Goal: Check status: Check status

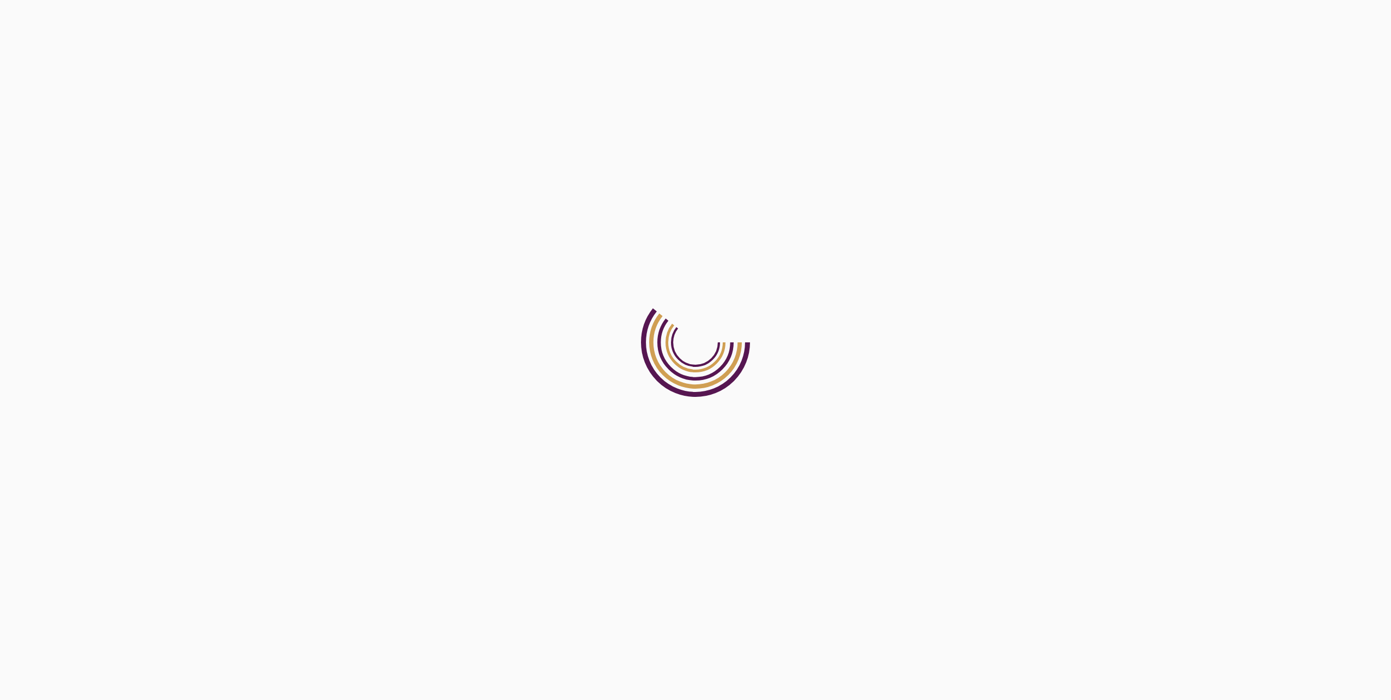
click at [395, 0] on html at bounding box center [695, 0] width 1391 height 0
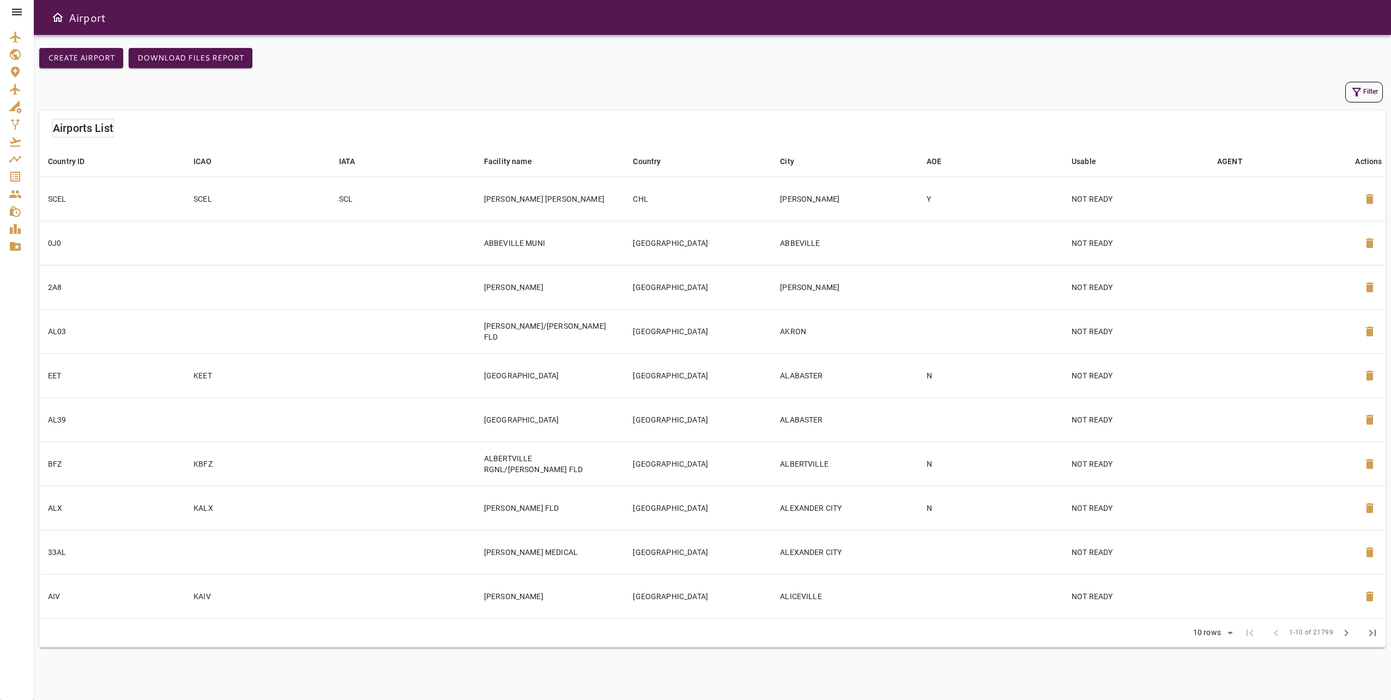
click at [22, 9] on icon at bounding box center [16, 11] width 13 height 13
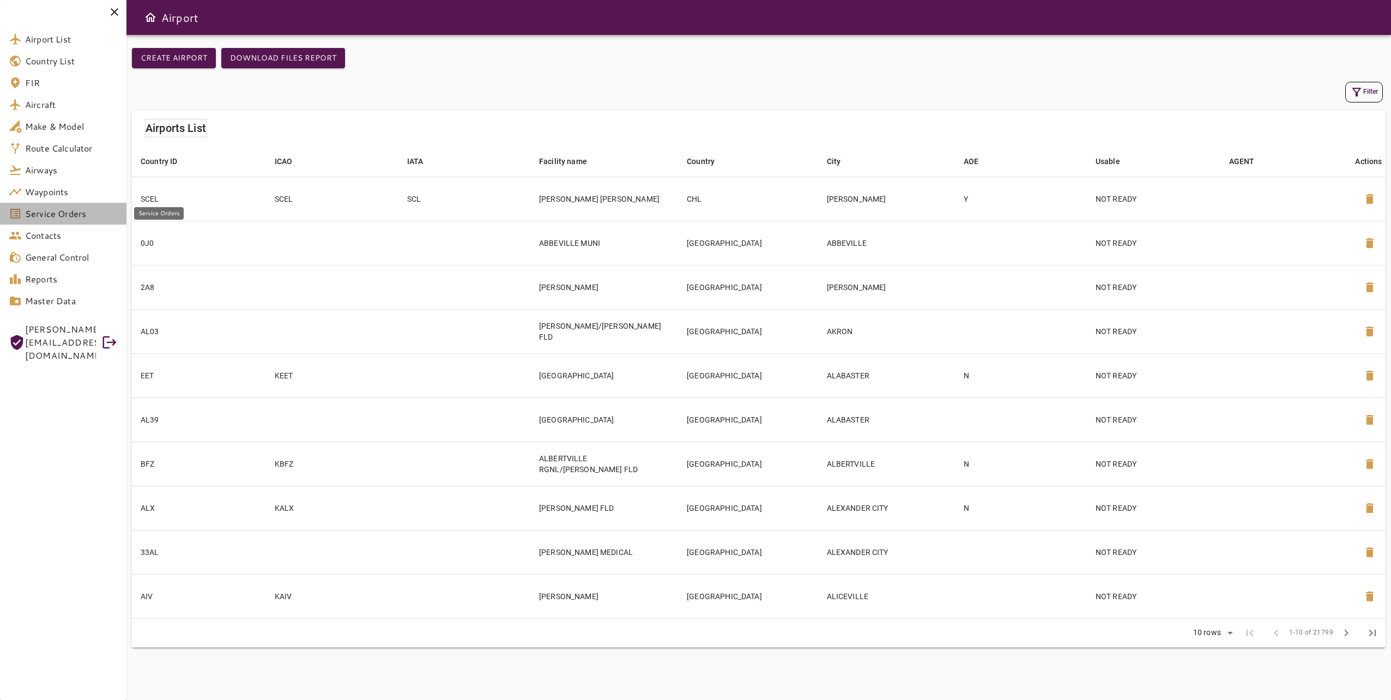
click at [110, 219] on span "Service Orders" at bounding box center [71, 213] width 93 height 13
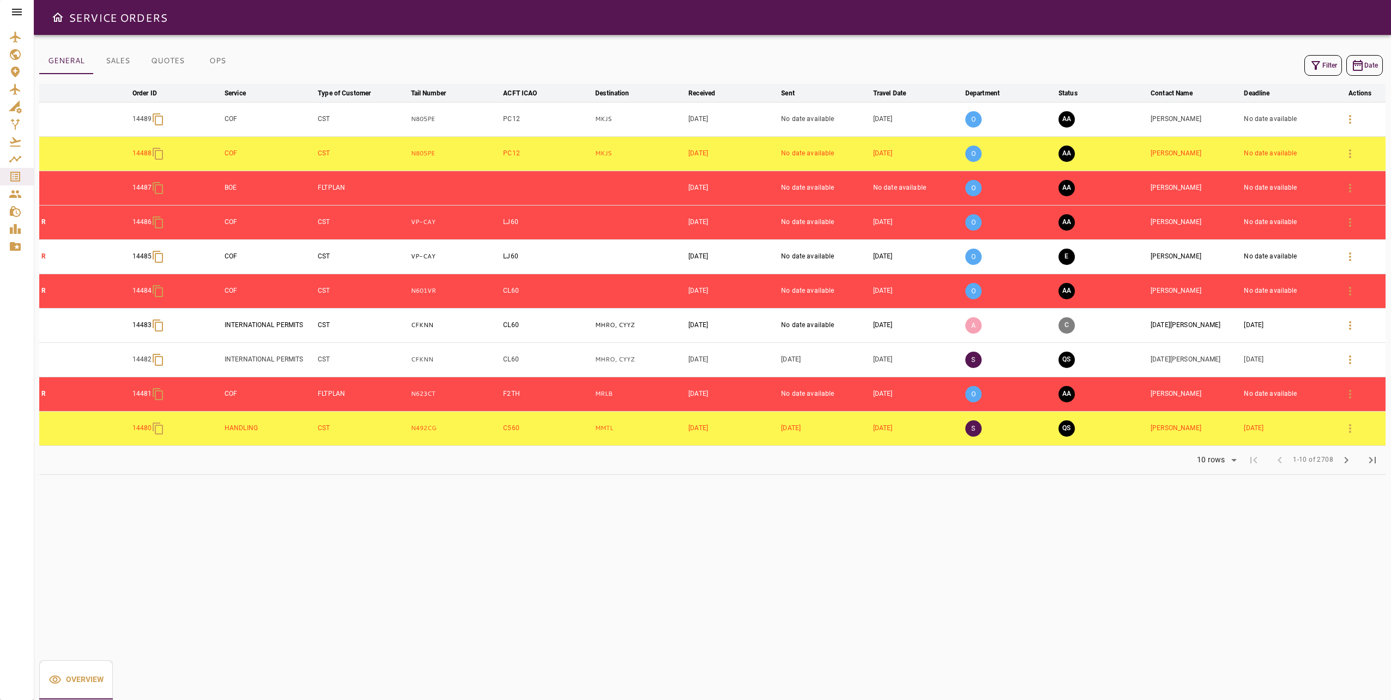
click at [16, 10] on icon at bounding box center [17, 12] width 10 height 7
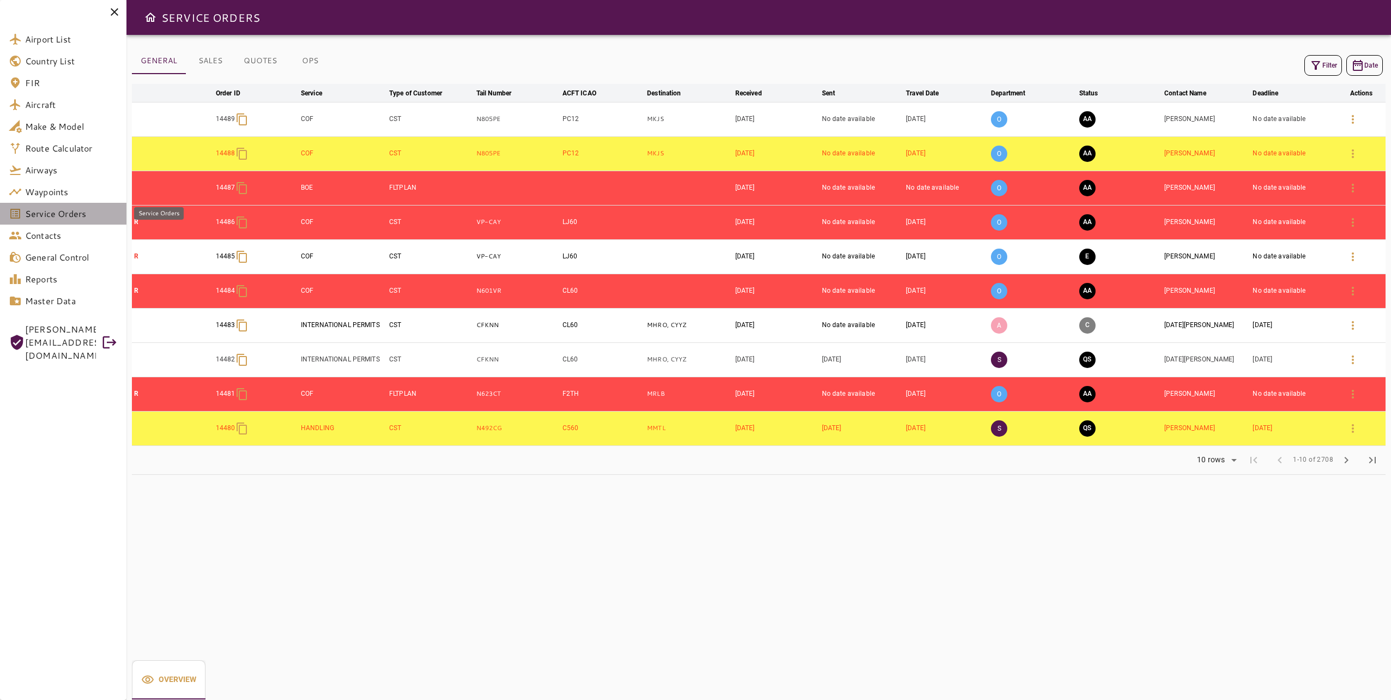
click at [76, 217] on span "Service Orders" at bounding box center [71, 213] width 93 height 13
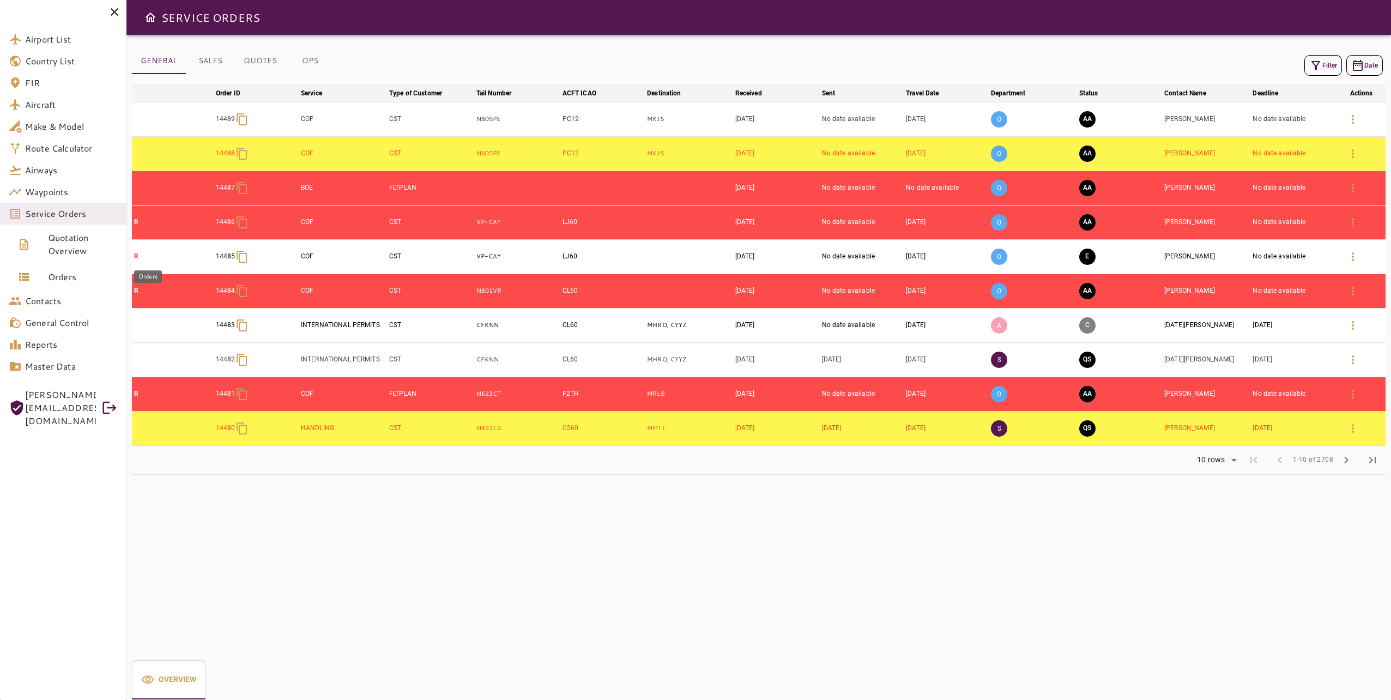
click at [77, 274] on span "Orders" at bounding box center [83, 276] width 70 height 13
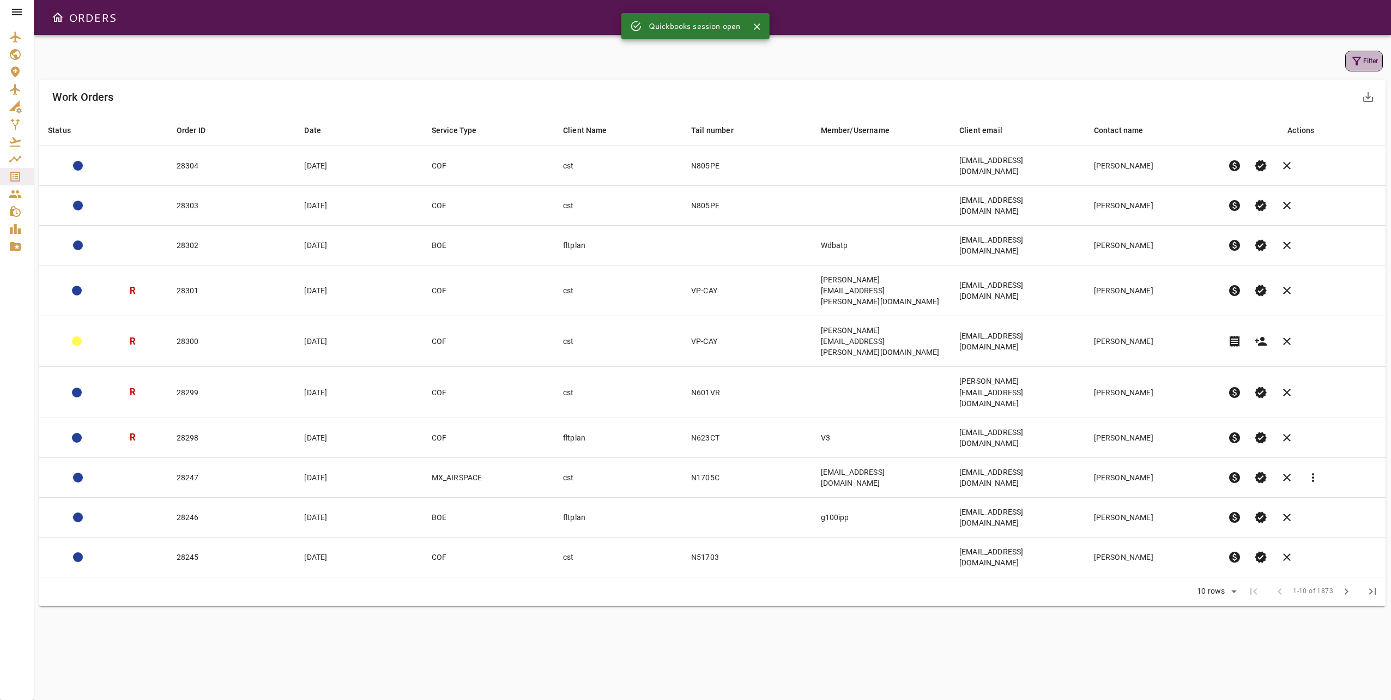
click at [1355, 58] on icon "button" at bounding box center [1357, 61] width 9 height 9
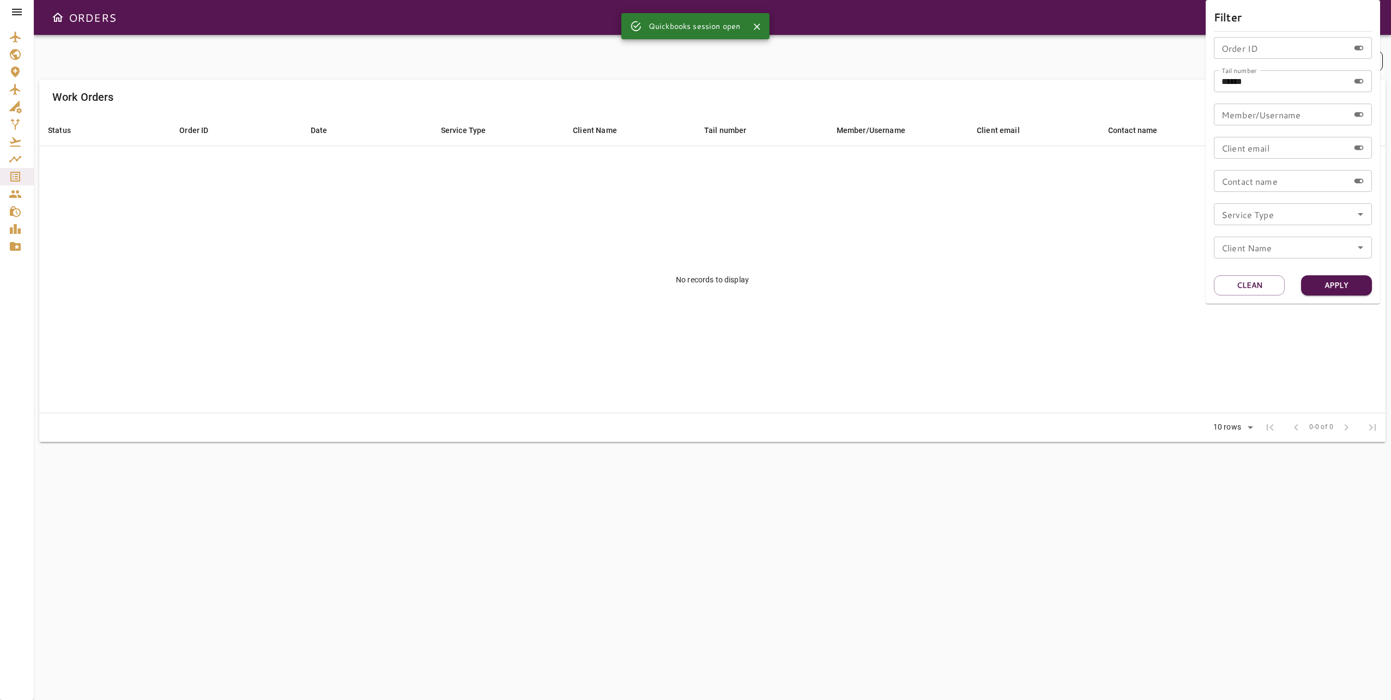
click at [1254, 85] on input "******" at bounding box center [1281, 81] width 135 height 22
click at [1262, 285] on button "Clean" at bounding box center [1249, 285] width 71 height 20
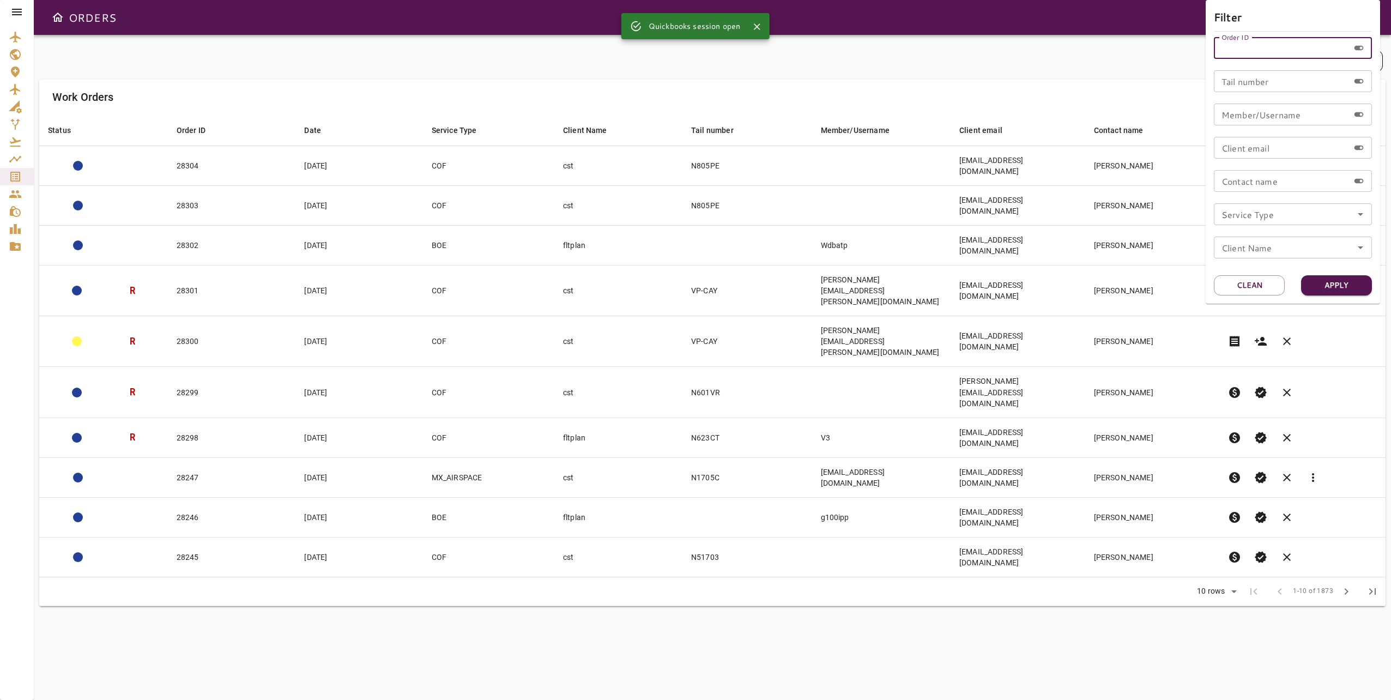
click at [1247, 43] on div "Order ID Order ID" at bounding box center [1293, 48] width 158 height 22
type input "*****"
click at [1333, 286] on button "Apply" at bounding box center [1336, 285] width 71 height 20
drag, startPoint x: 1249, startPoint y: 289, endPoint x: 1188, endPoint y: 254, distance: 70.6
click at [1249, 289] on button "Clean" at bounding box center [1249, 285] width 71 height 20
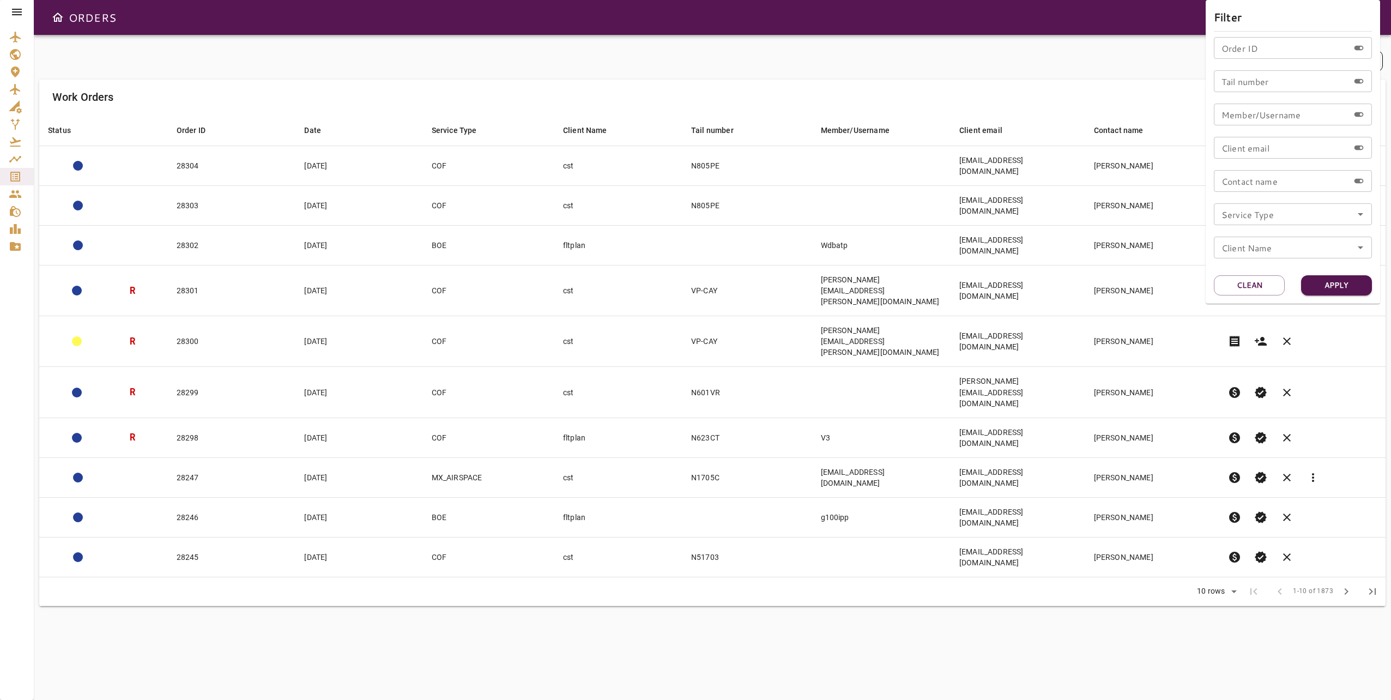
click at [16, 16] on div at bounding box center [695, 350] width 1391 height 700
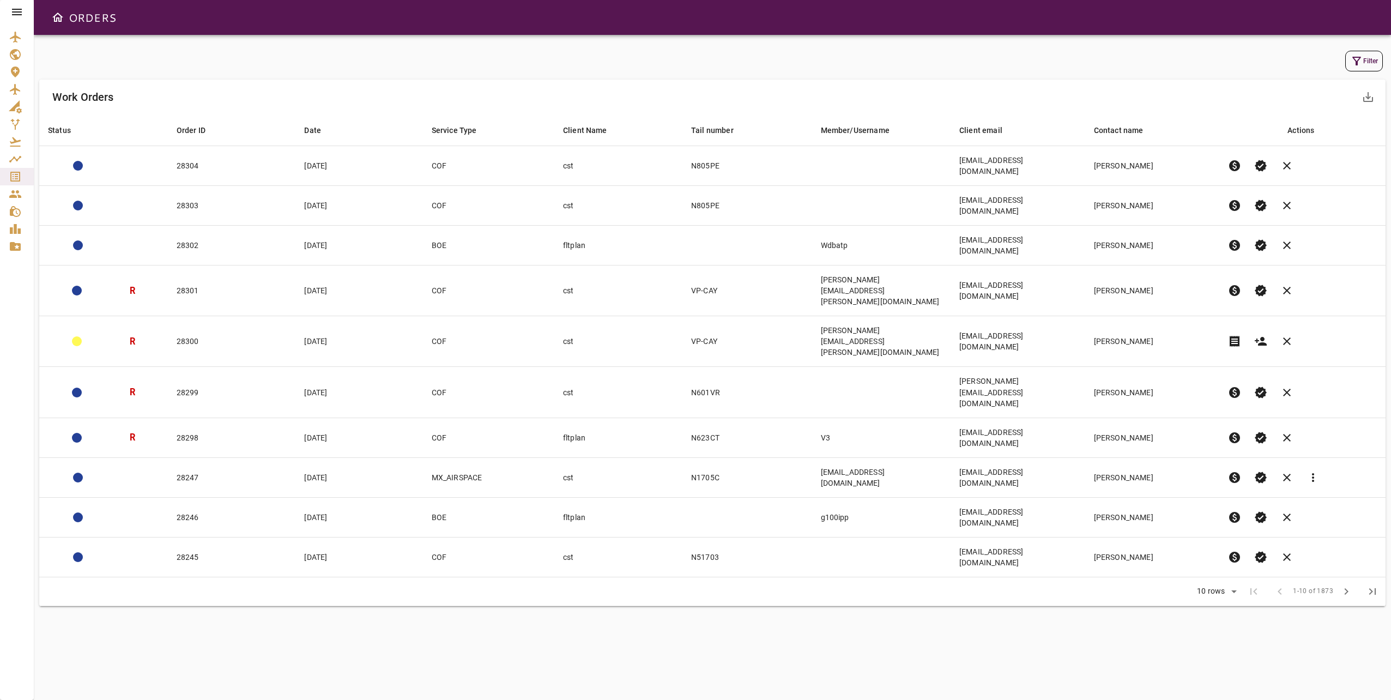
click at [21, 13] on icon at bounding box center [17, 12] width 10 height 7
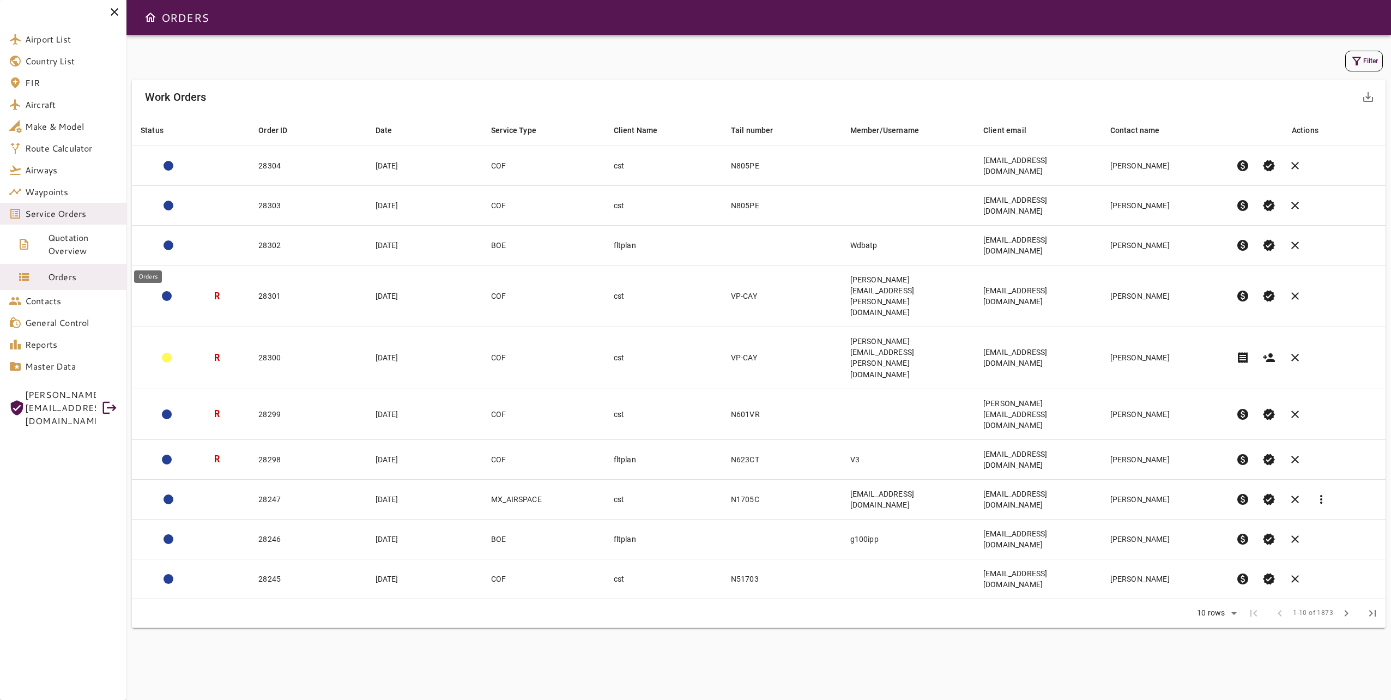
click at [83, 286] on link "Orders" at bounding box center [63, 277] width 126 height 26
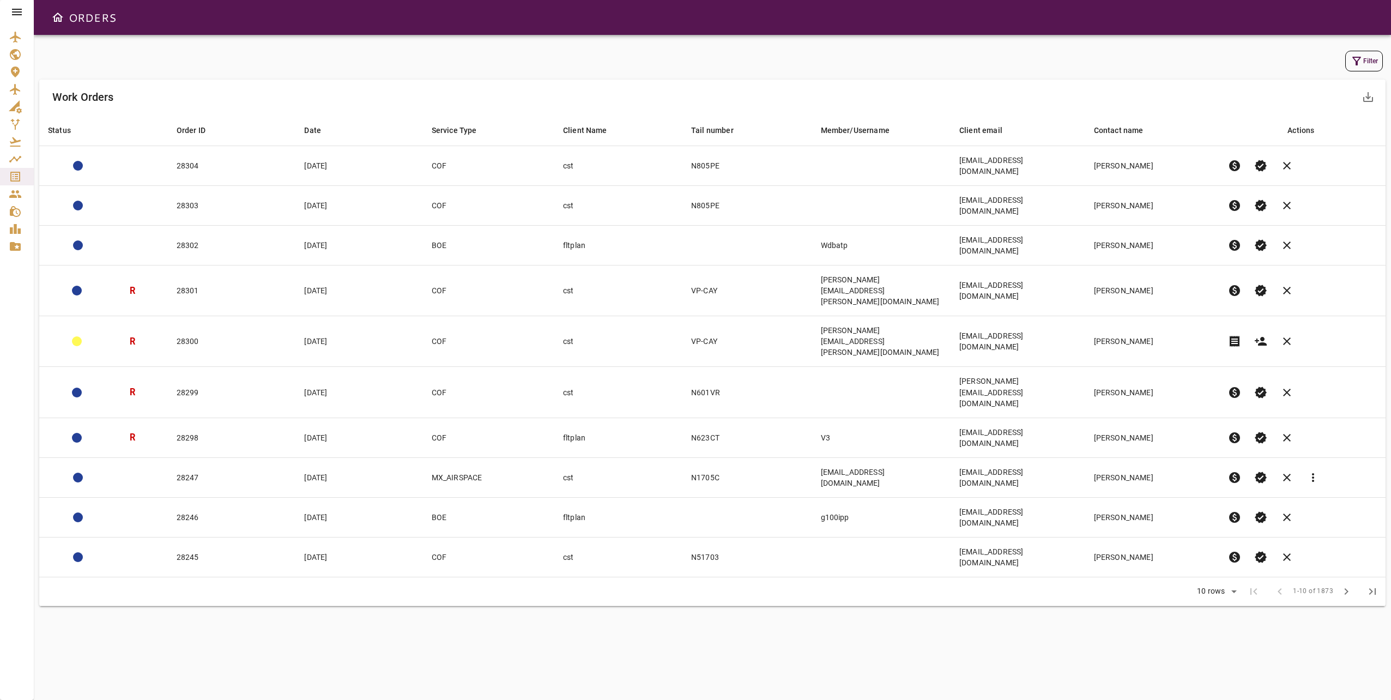
click at [20, 14] on icon at bounding box center [17, 12] width 10 height 7
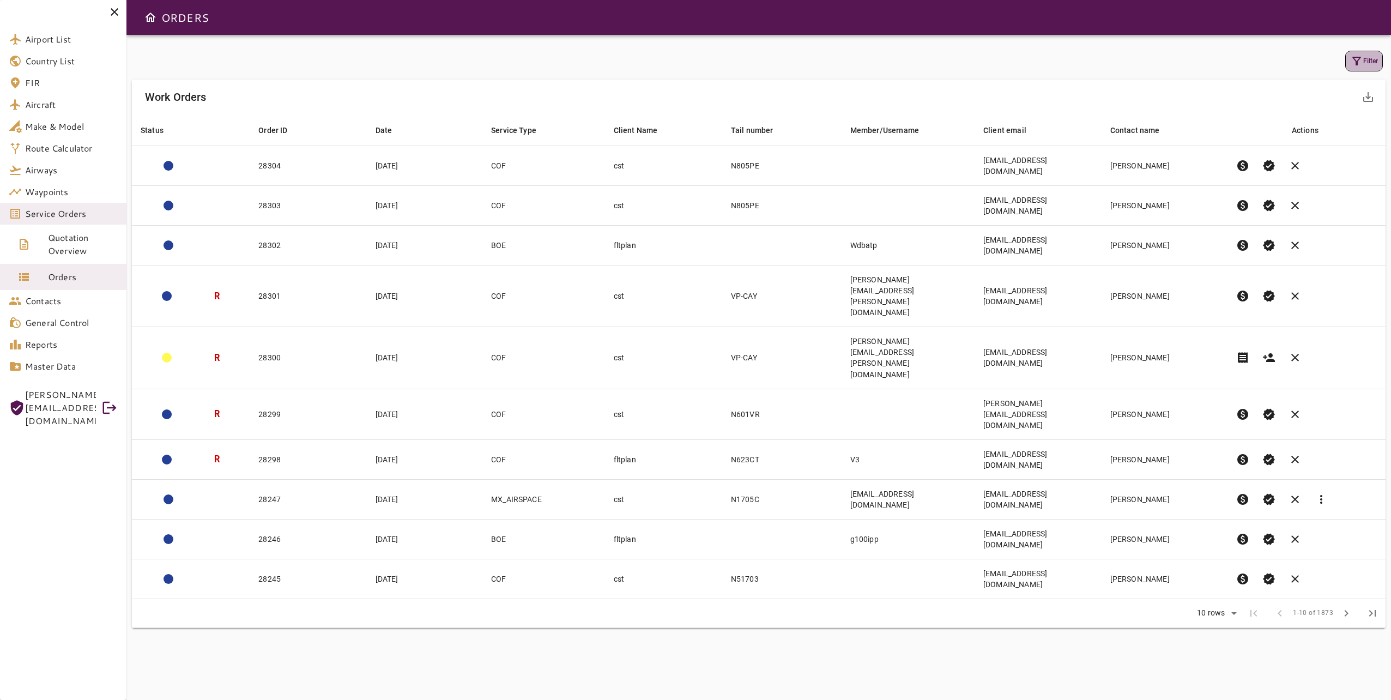
click at [1360, 55] on icon "button" at bounding box center [1356, 61] width 13 height 13
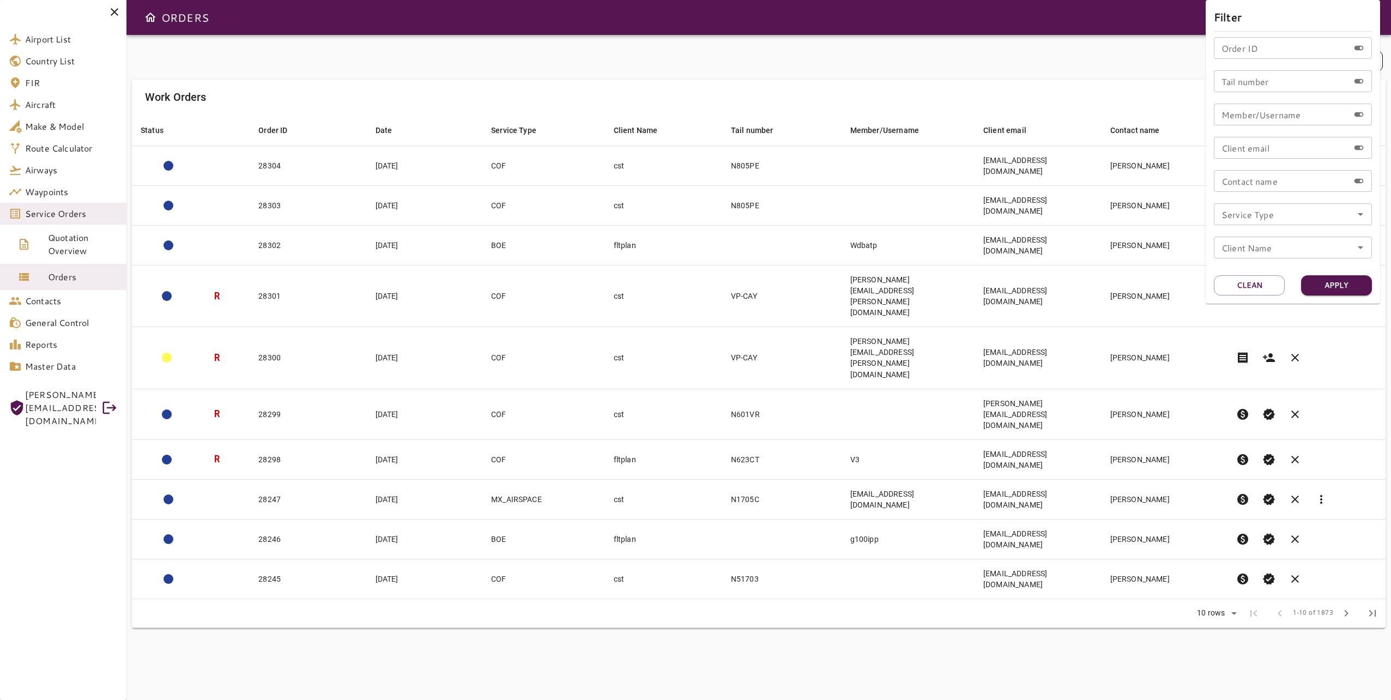
click at [1294, 83] on input "Tail number" at bounding box center [1281, 81] width 135 height 22
click at [1286, 51] on input "Order ID" at bounding box center [1281, 48] width 135 height 22
type input "*****"
click at [1335, 287] on button "Apply" at bounding box center [1336, 285] width 71 height 20
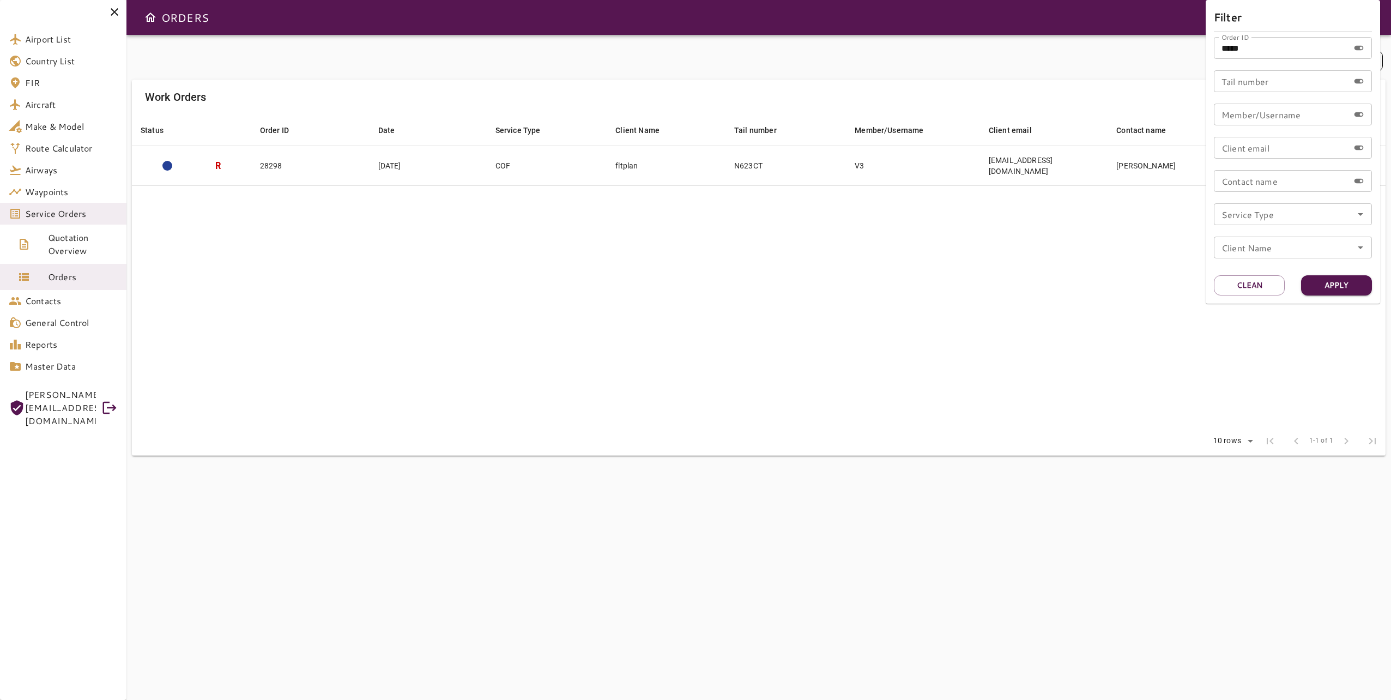
click at [881, 268] on div at bounding box center [695, 350] width 1391 height 700
click at [881, 267] on table "Status arrow_downward Order ID arrow_downward Date arrow_downward Service Type …" at bounding box center [759, 270] width 1254 height 312
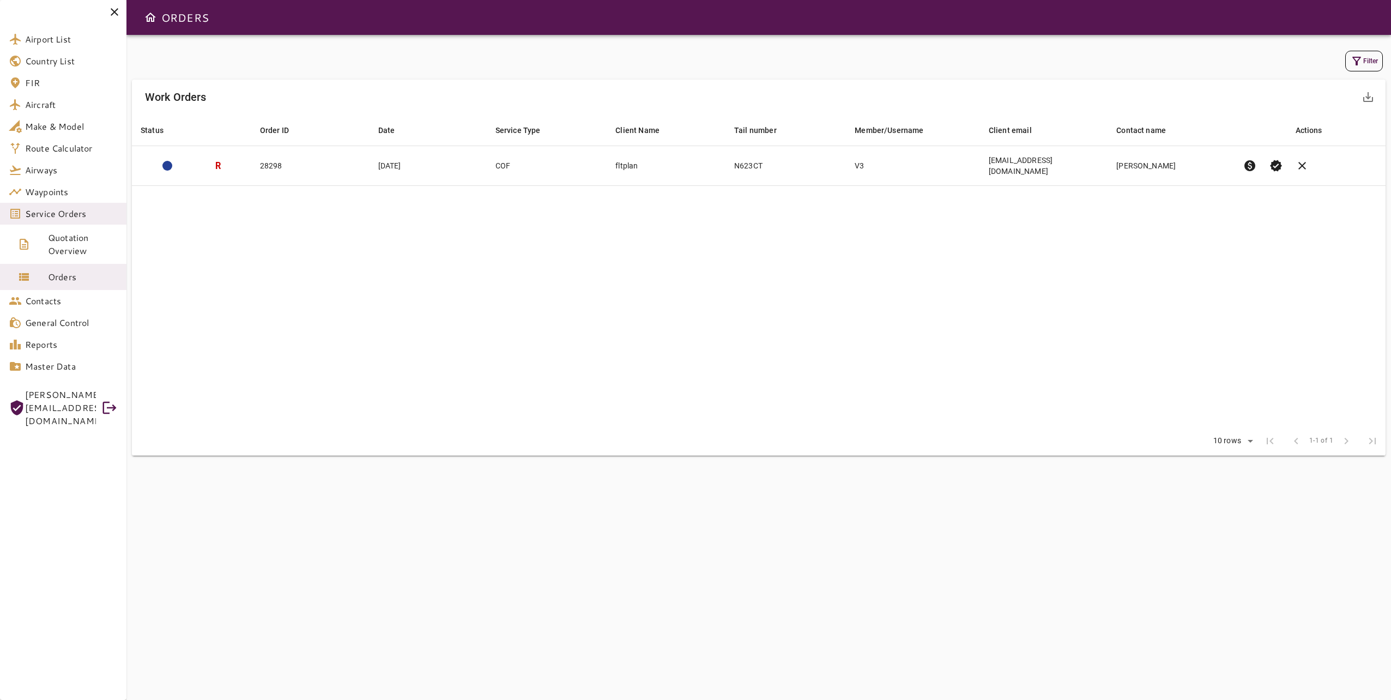
click at [1106, 240] on table "Status arrow_downward Order ID arrow_downward Date arrow_downward Service Type …" at bounding box center [759, 270] width 1254 height 312
click at [940, 212] on table "Status arrow_downward Order ID arrow_downward Date arrow_downward Service Type …" at bounding box center [759, 270] width 1254 height 312
click at [957, 214] on table "Status arrow_downward Order ID arrow_downward Date arrow_downward Service Type …" at bounding box center [759, 270] width 1254 height 312
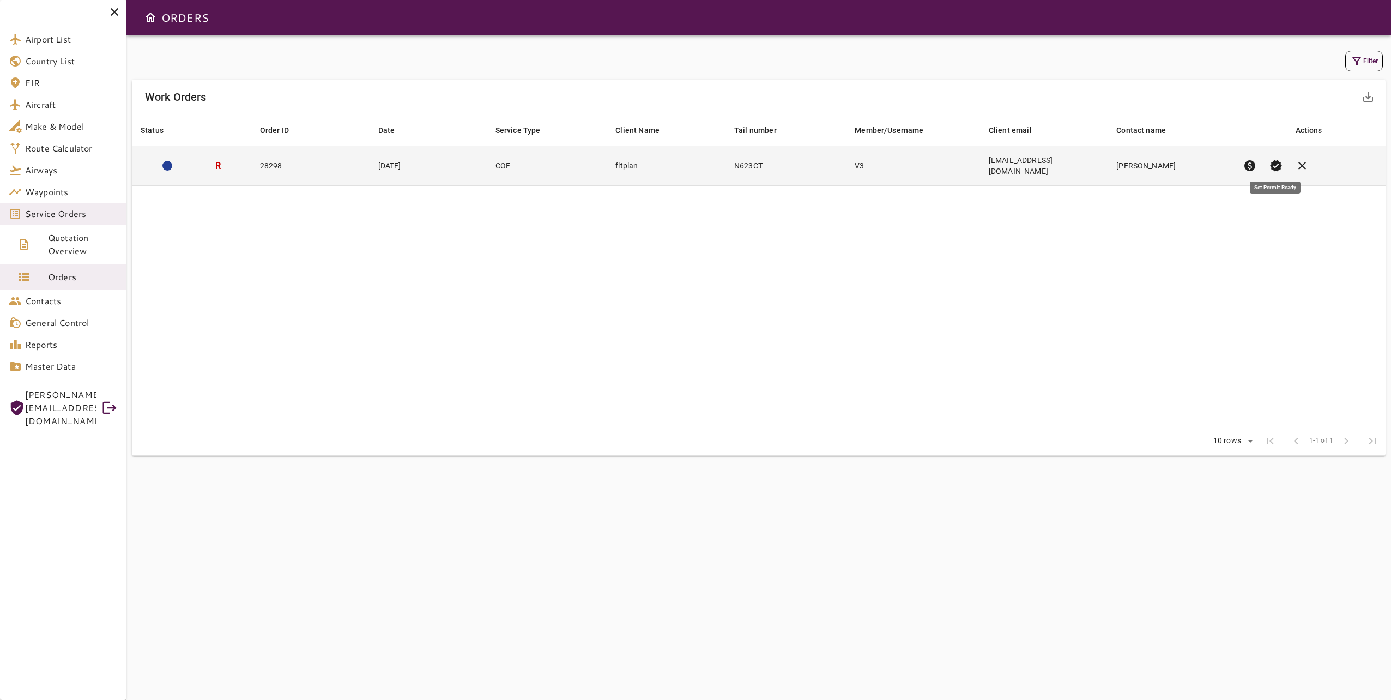
click at [1274, 164] on span "verified" at bounding box center [1276, 165] width 13 height 13
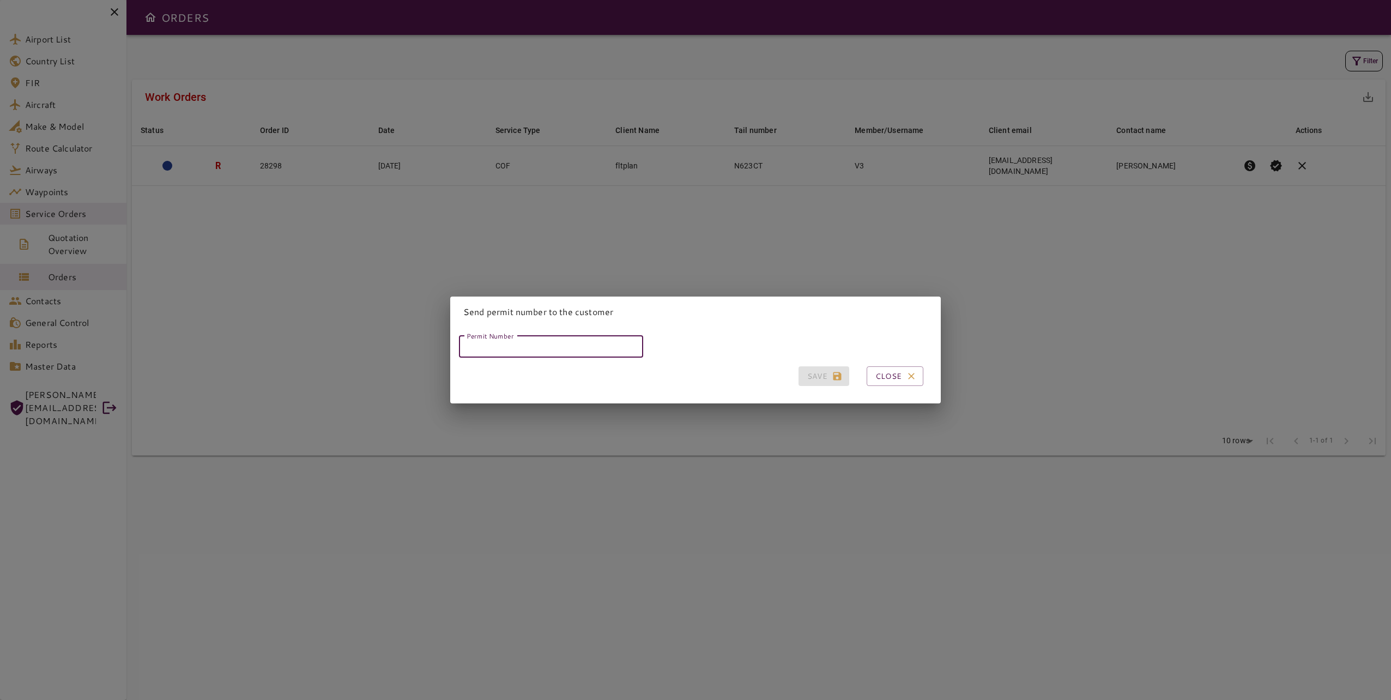
click at [554, 338] on input "Permit Number" at bounding box center [551, 347] width 184 height 22
paste input "*****"
type input "*****"
click at [809, 377] on button "Save" at bounding box center [824, 376] width 51 height 20
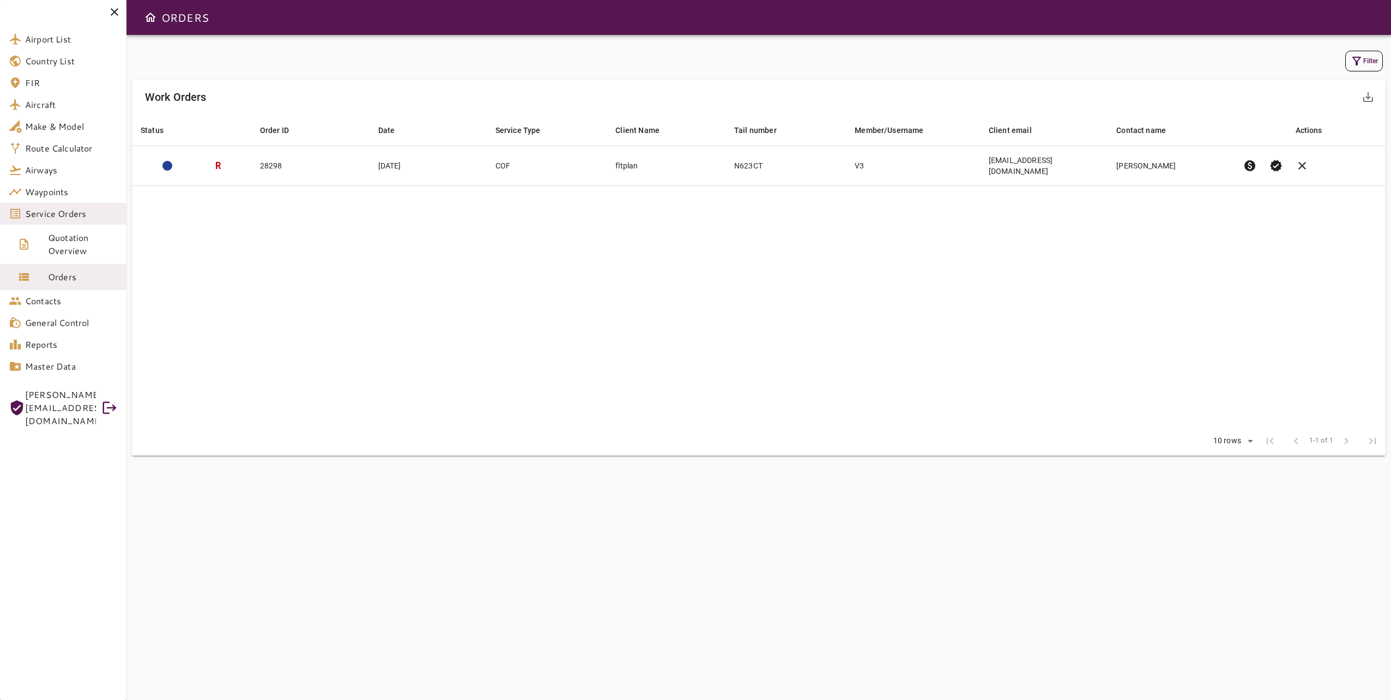
drag, startPoint x: 750, startPoint y: 638, endPoint x: 642, endPoint y: 452, distance: 215.0
click at [750, 637] on div "Filter Work Orders save_alt Status arrow_downward Order ID arrow_downward Date …" at bounding box center [758, 367] width 1265 height 665
